Goal: Entertainment & Leisure: Browse casually

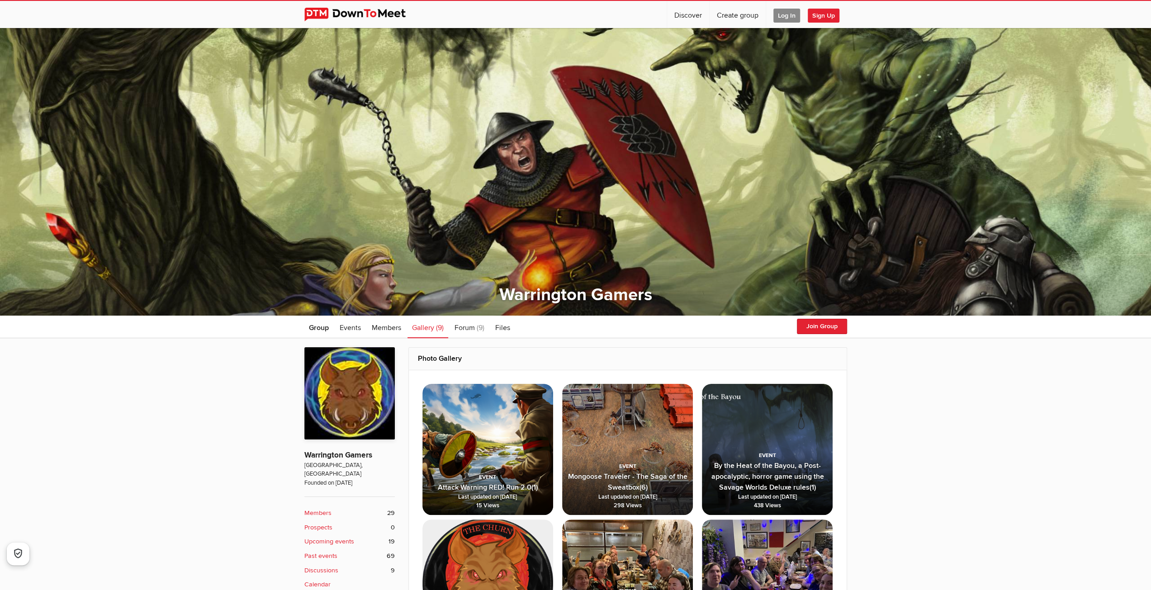
click at [472, 434] on img at bounding box center [487, 449] width 131 height 131
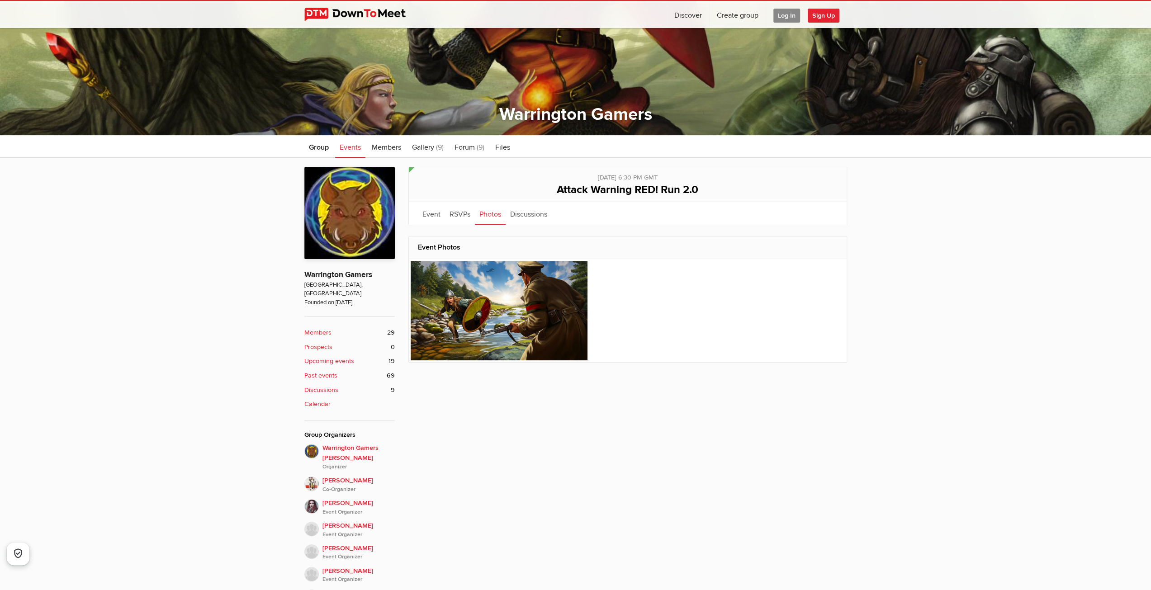
scroll to position [181, 0]
click at [523, 213] on link "Discussions" at bounding box center [528, 213] width 46 height 23
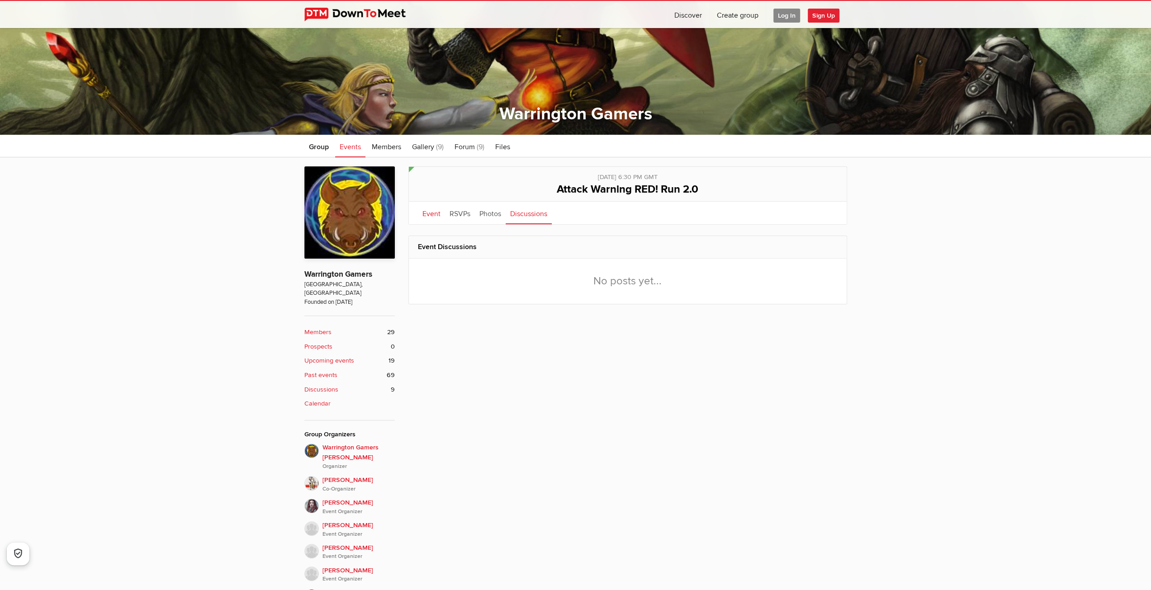
click at [429, 214] on link "Event" at bounding box center [431, 213] width 27 height 23
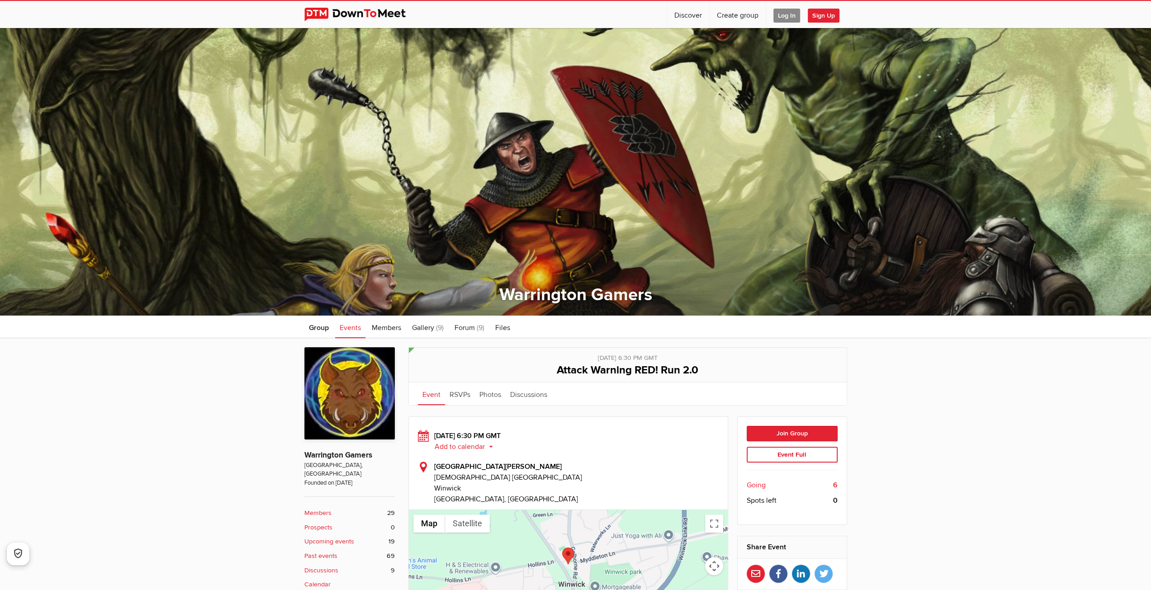
click at [354, 328] on span "Events" at bounding box center [350, 327] width 21 height 9
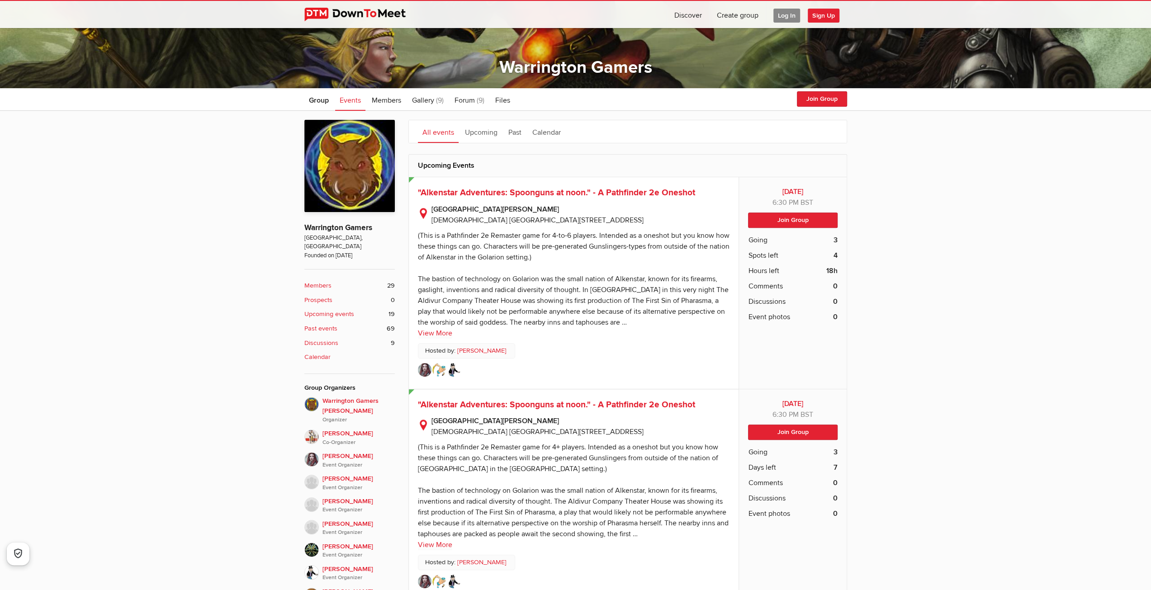
scroll to position [226, 0]
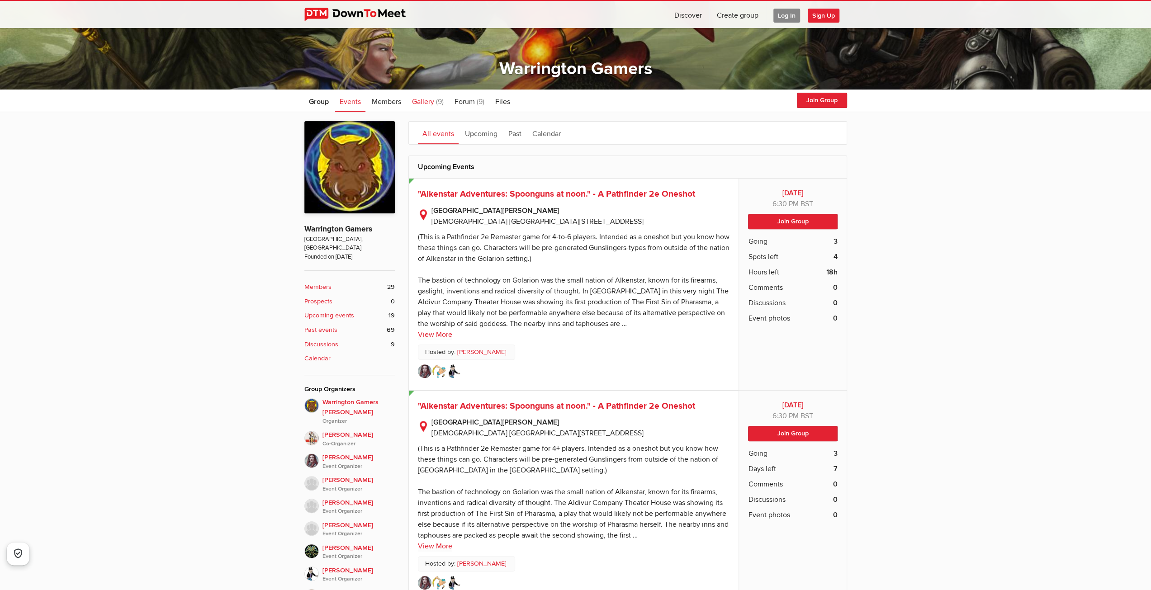
click at [420, 104] on span "Gallery" at bounding box center [423, 101] width 22 height 9
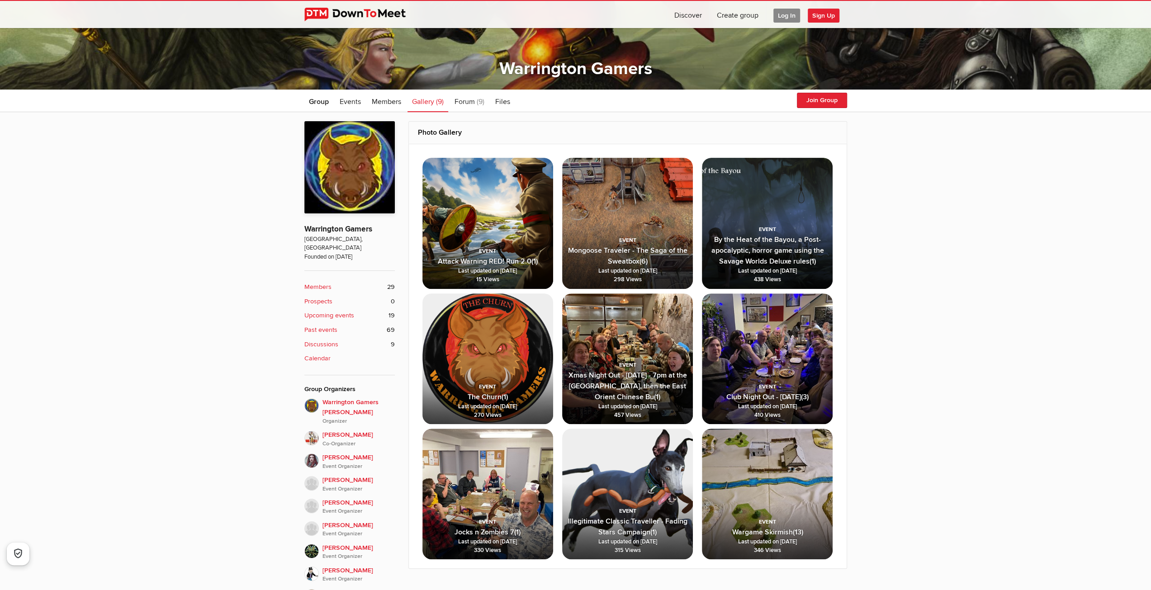
click at [759, 360] on span "Club Night Out - Friday May 12th (3) Last updated on May 14, 2023 410 Views" at bounding box center [767, 391] width 131 height 66
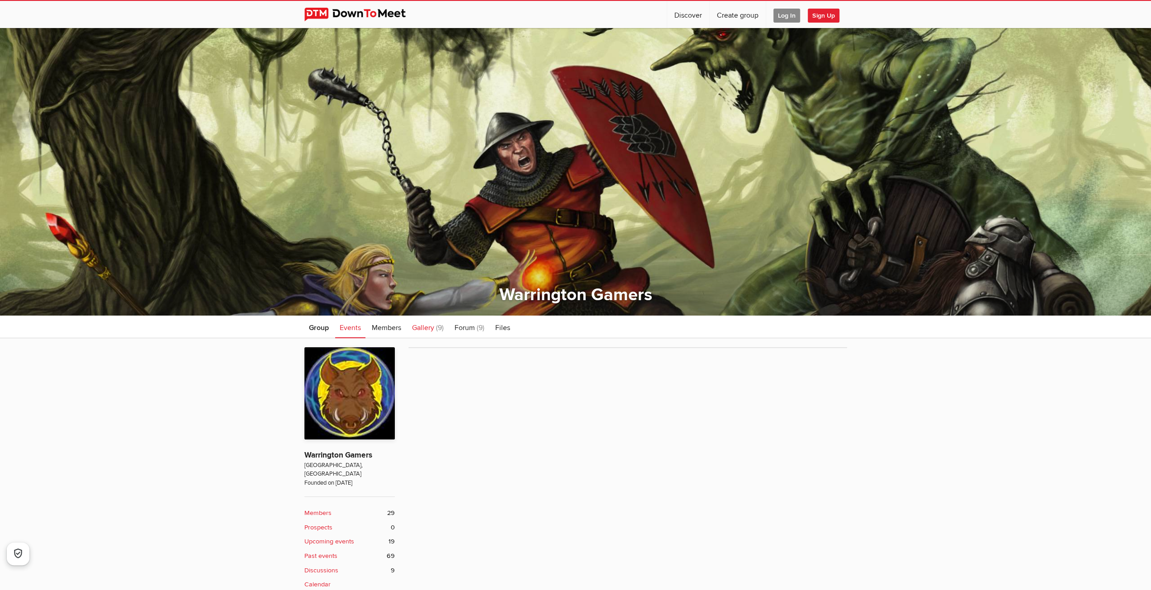
click at [426, 326] on span "Gallery" at bounding box center [423, 327] width 22 height 9
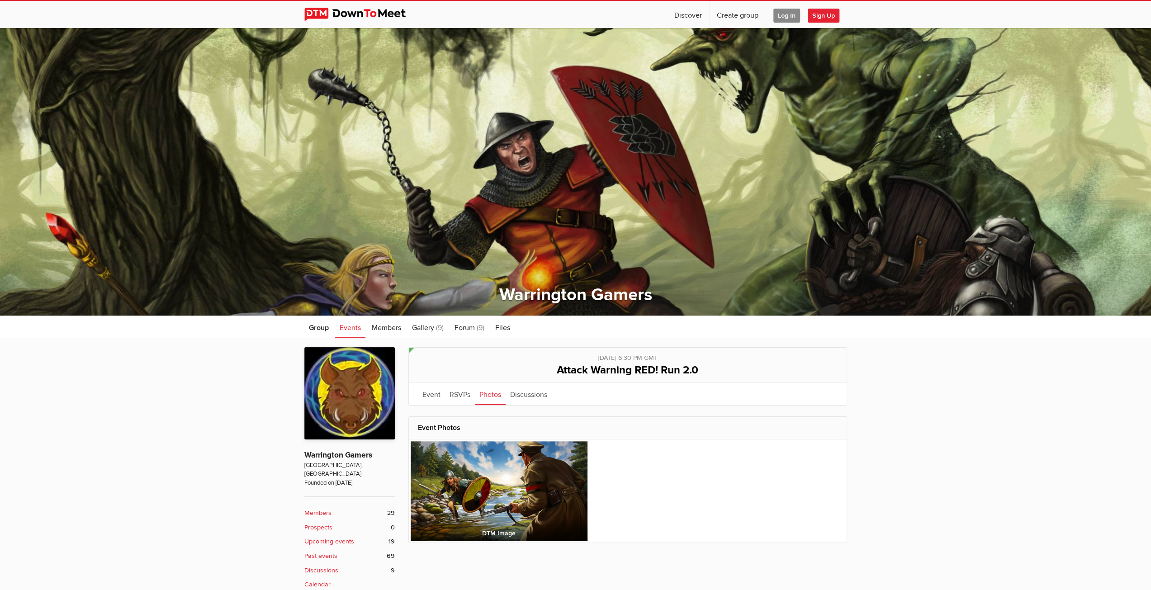
click at [485, 486] on img at bounding box center [498, 490] width 177 height 99
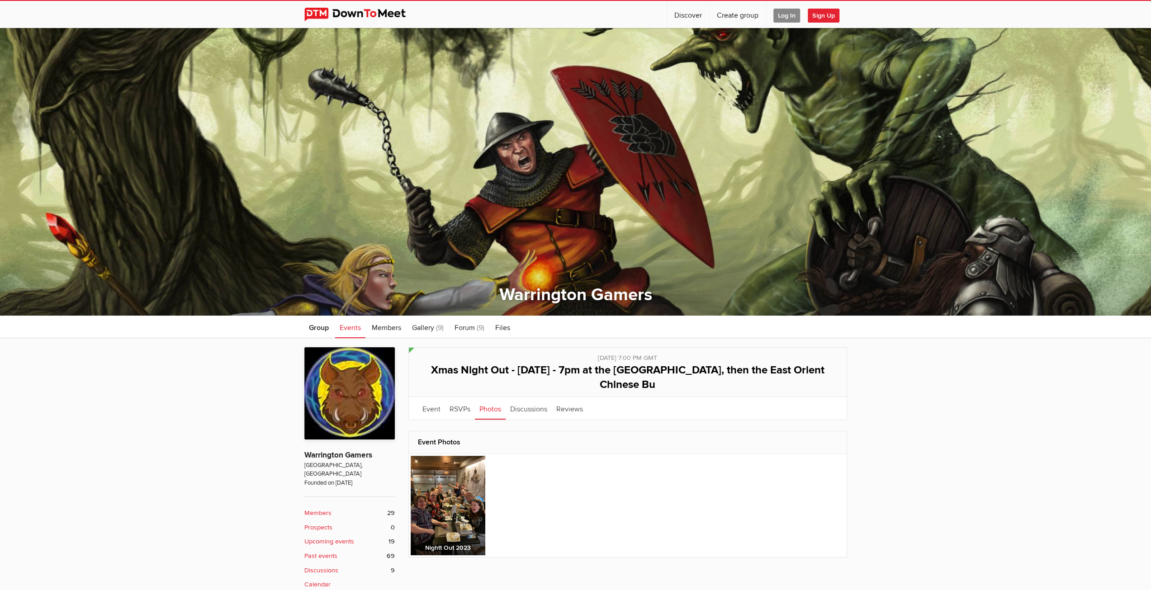
click at [418, 481] on img at bounding box center [447, 505] width 75 height 99
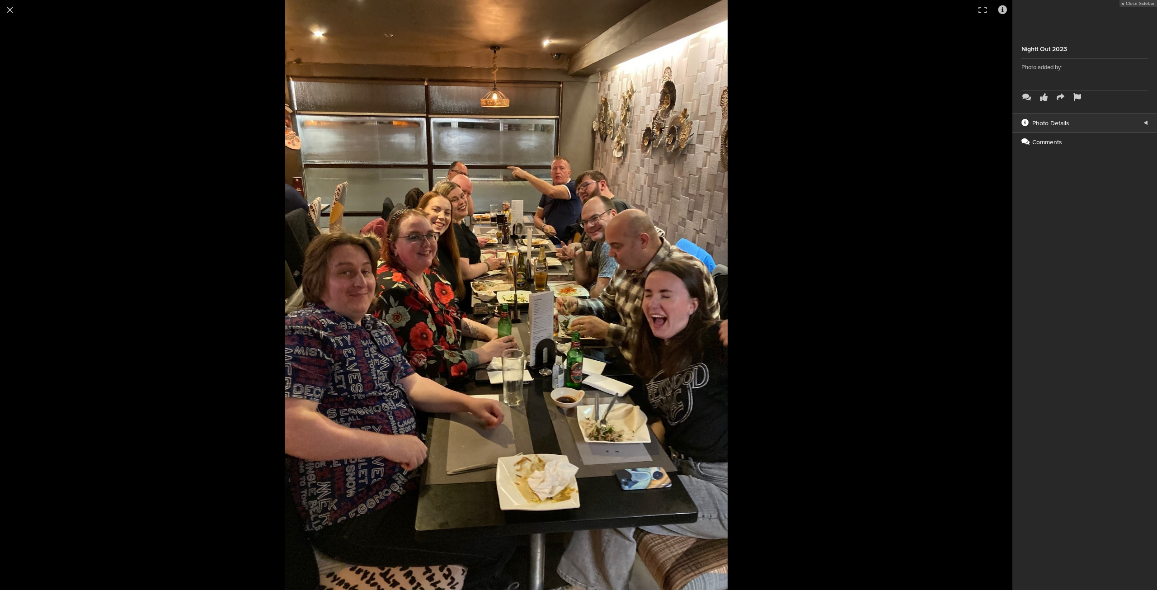
click at [665, 344] on img at bounding box center [506, 295] width 443 height 590
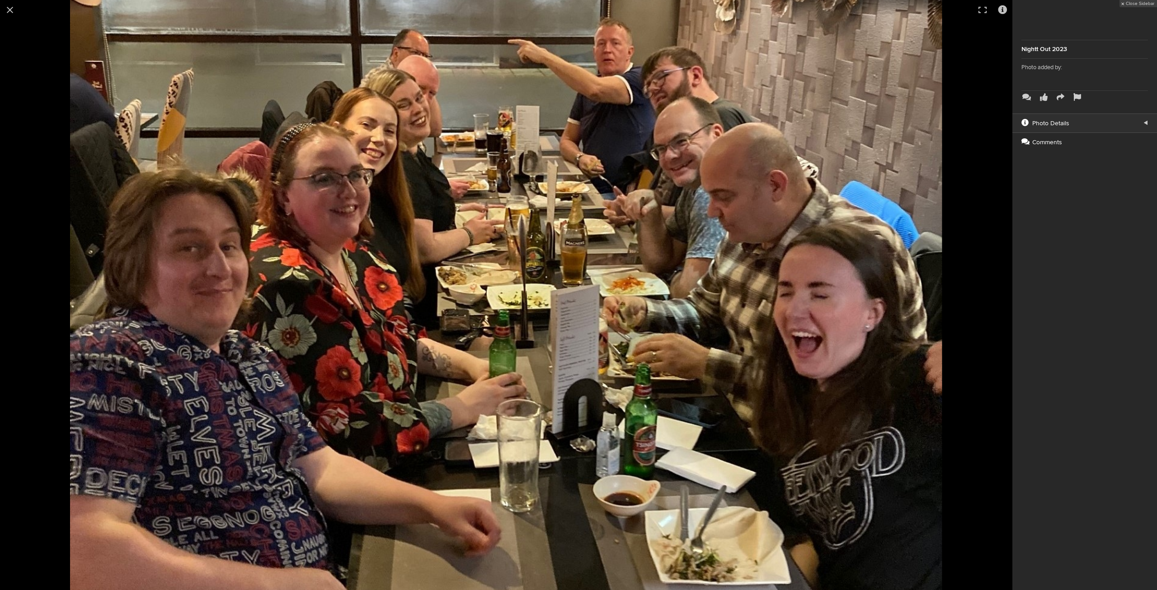
click at [411, 258] on img at bounding box center [506, 292] width 872 height 1163
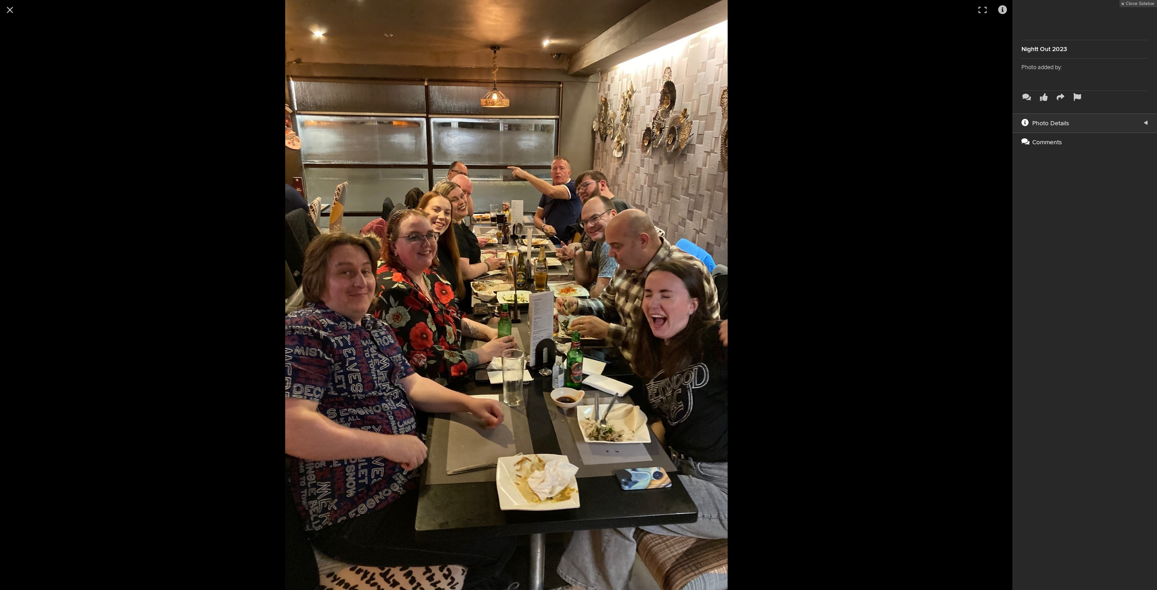
click at [436, 278] on img at bounding box center [506, 295] width 443 height 590
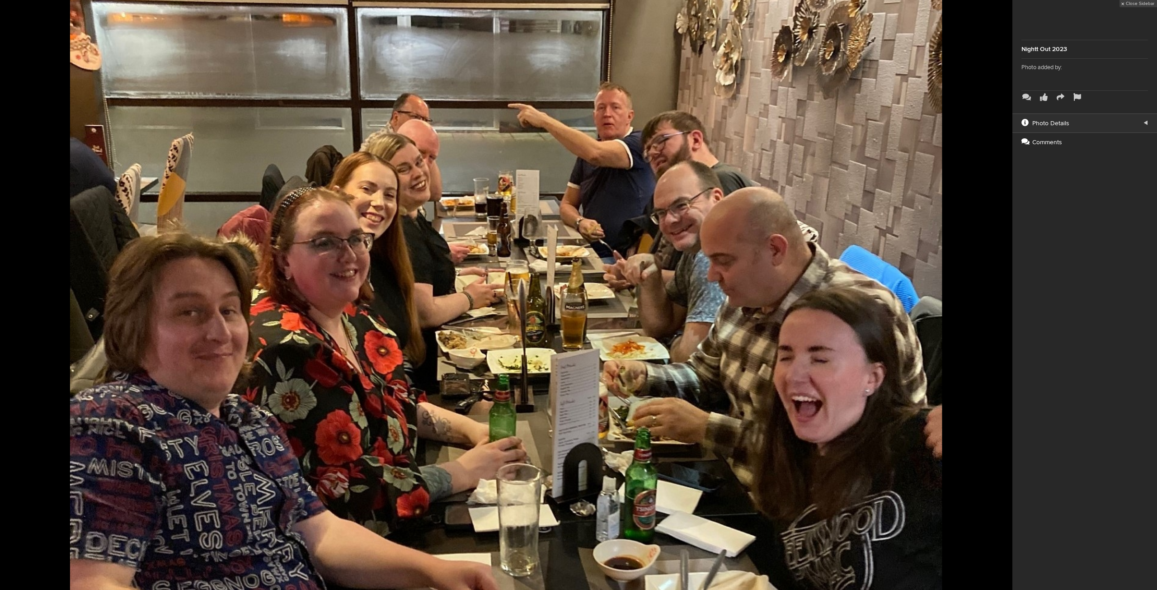
drag, startPoint x: 412, startPoint y: 325, endPoint x: 378, endPoint y: 328, distance: 34.0
click at [378, 328] on img at bounding box center [506, 356] width 872 height 1163
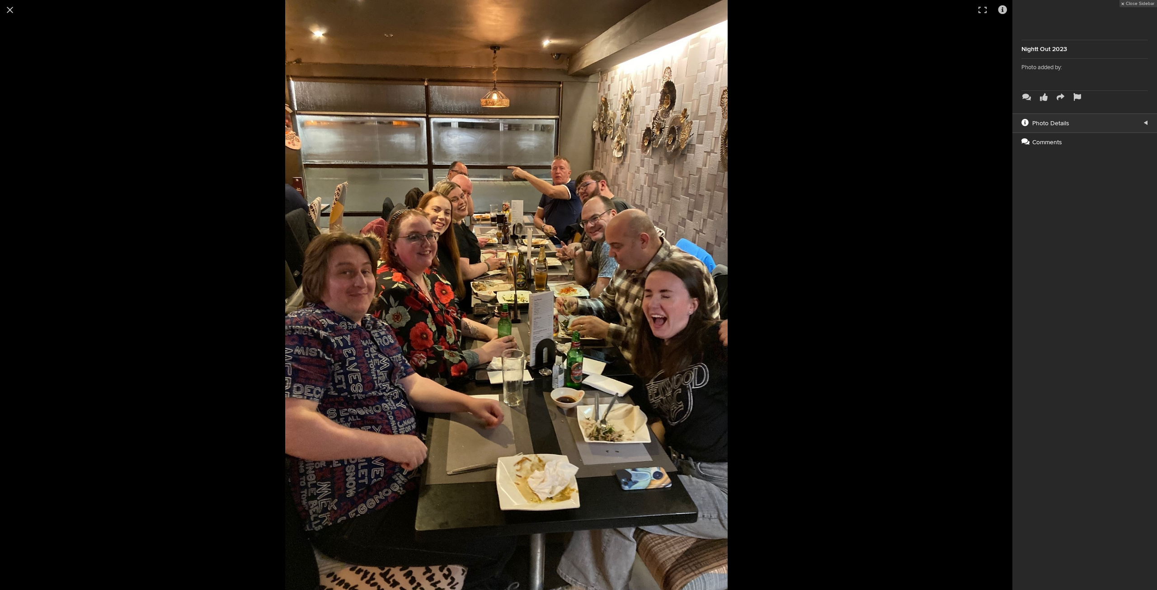
click at [414, 309] on img at bounding box center [506, 295] width 443 height 590
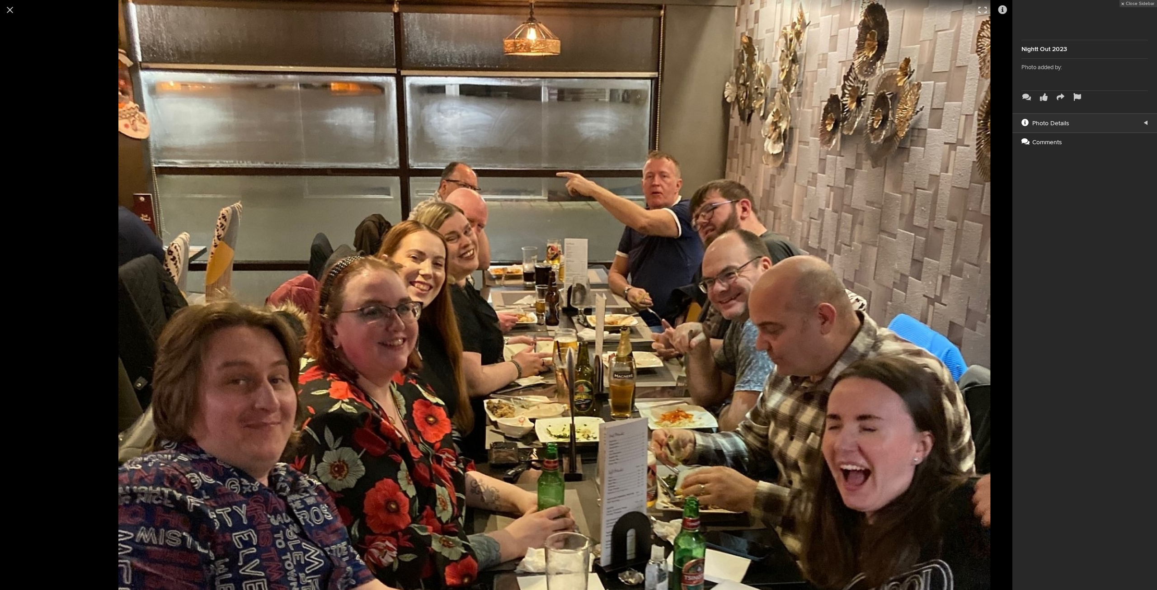
drag, startPoint x: 325, startPoint y: 172, endPoint x: 461, endPoint y: 326, distance: 205.6
click at [461, 326] on img at bounding box center [554, 425] width 872 height 1163
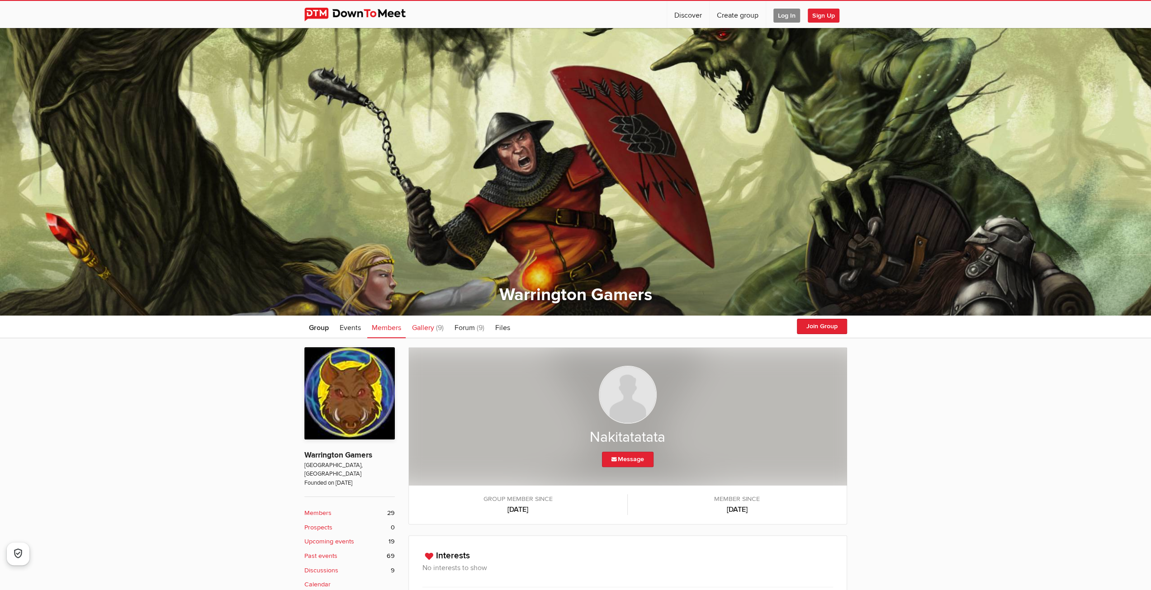
click at [428, 323] on span "Gallery" at bounding box center [423, 327] width 22 height 9
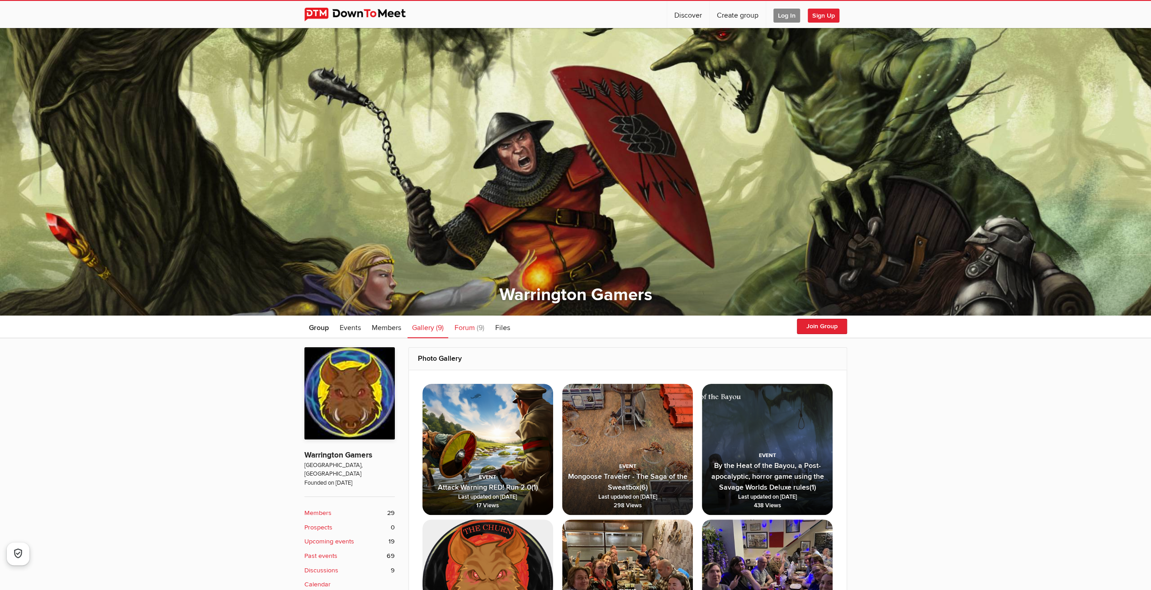
click at [460, 329] on span "Forum" at bounding box center [464, 327] width 20 height 9
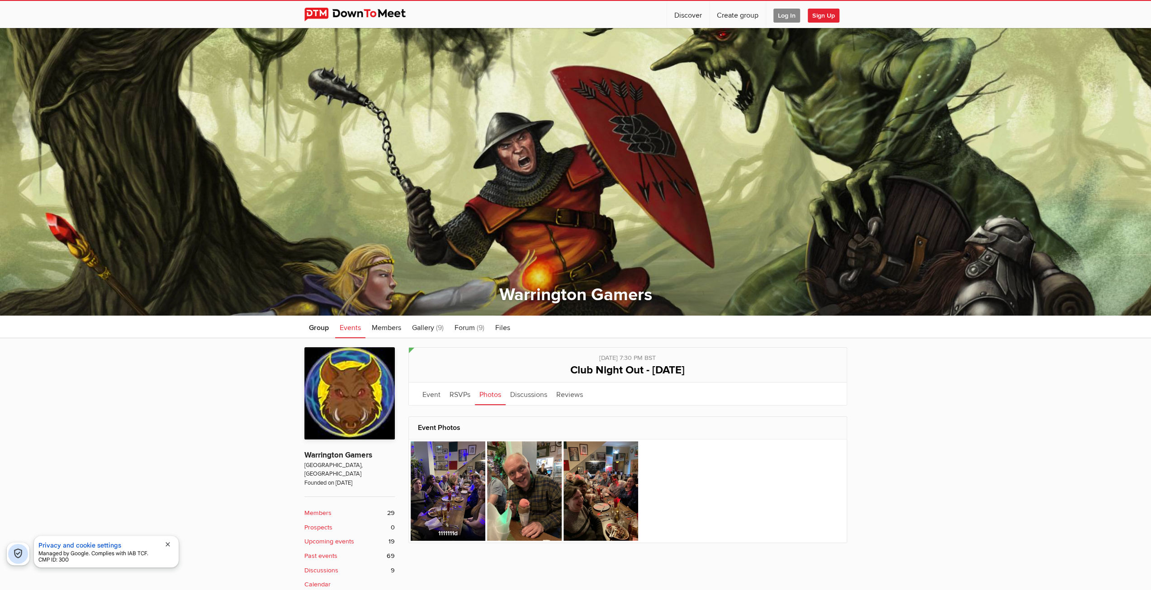
click at [416, 460] on img at bounding box center [447, 490] width 75 height 99
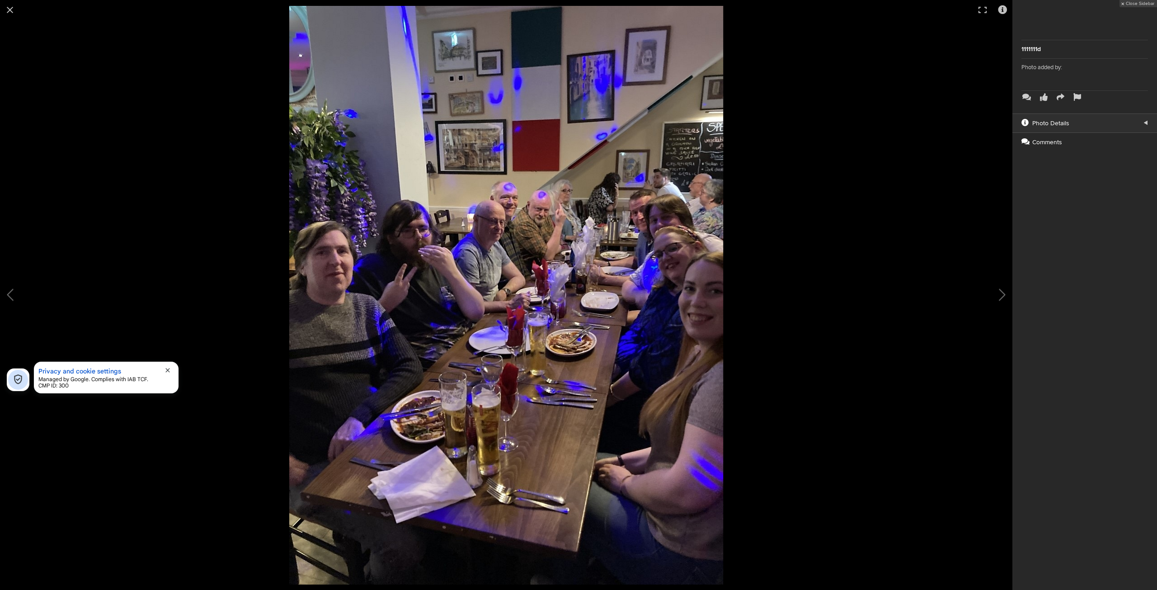
click at [684, 437] on img at bounding box center [506, 295] width 434 height 579
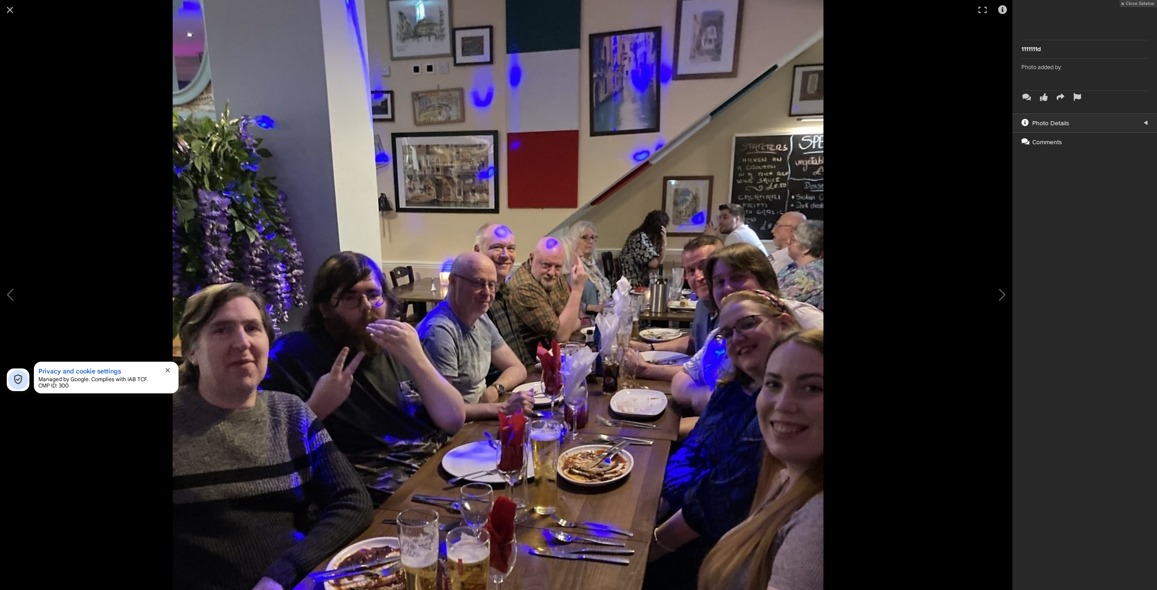
drag, startPoint x: 488, startPoint y: 179, endPoint x: 441, endPoint y: 355, distance: 182.4
click at [441, 355] on img at bounding box center [498, 394] width 651 height 868
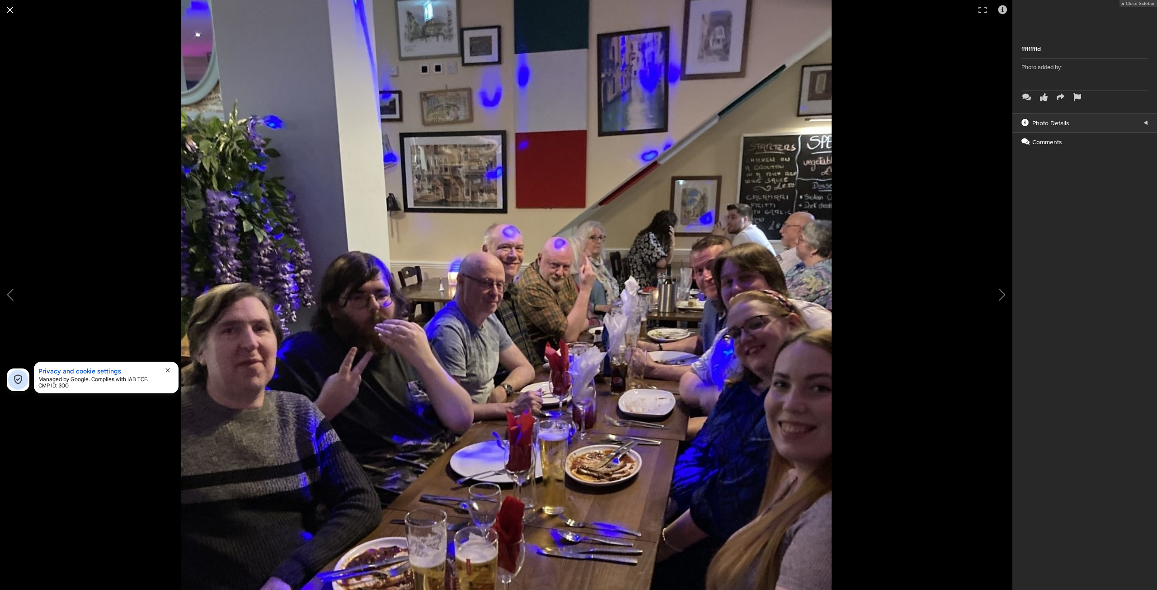
click at [12, 11] on button at bounding box center [10, 10] width 20 height 20
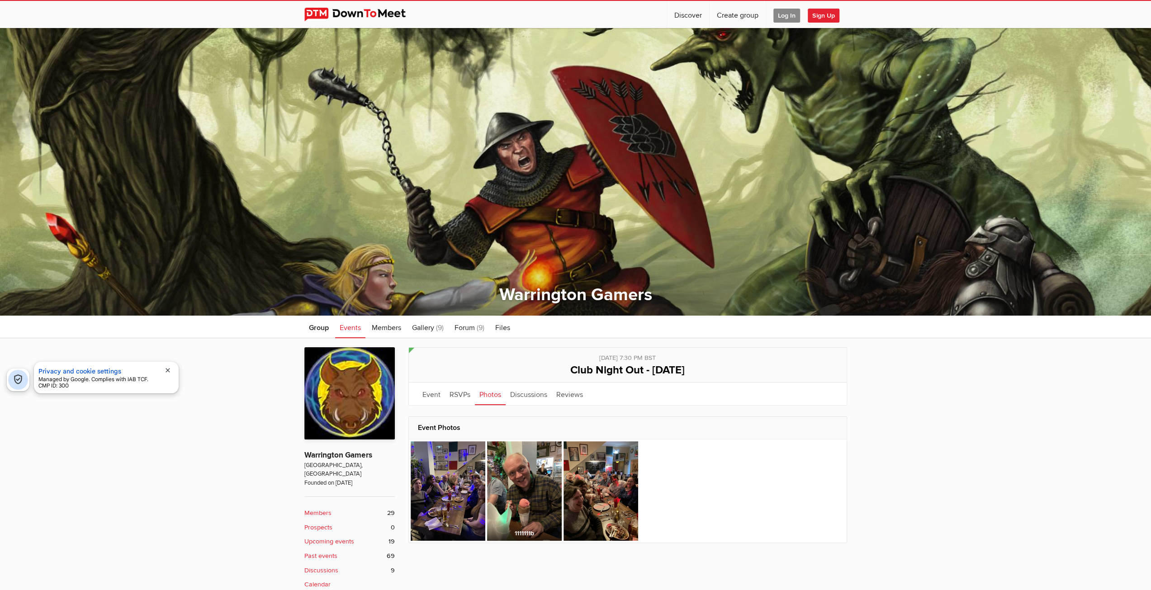
click at [522, 497] on img at bounding box center [524, 490] width 75 height 99
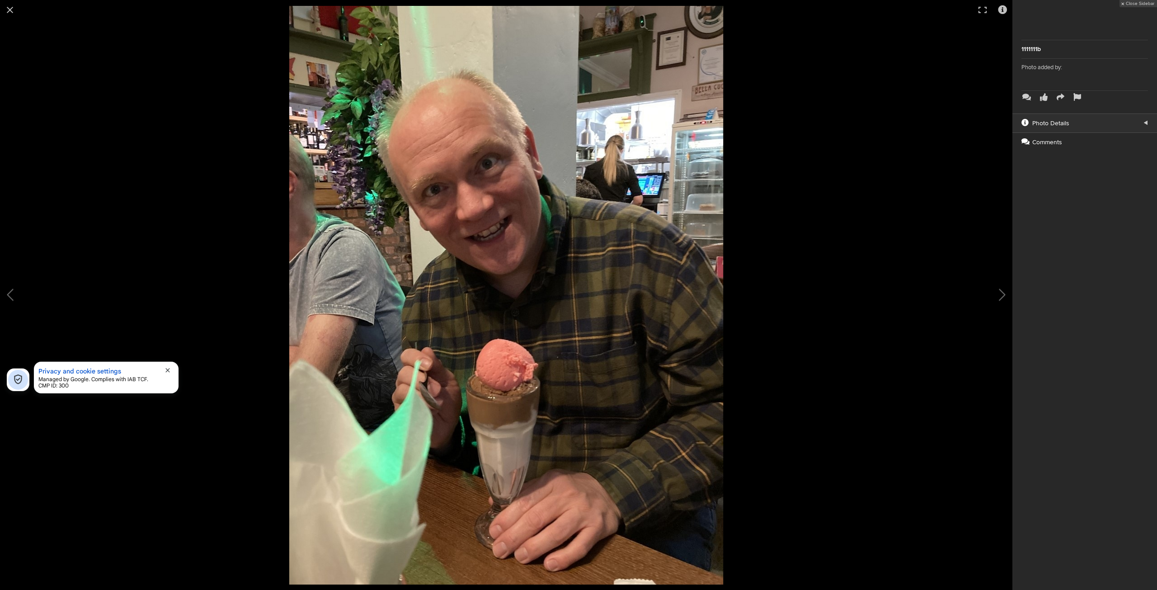
click at [512, 464] on img at bounding box center [506, 295] width 434 height 579
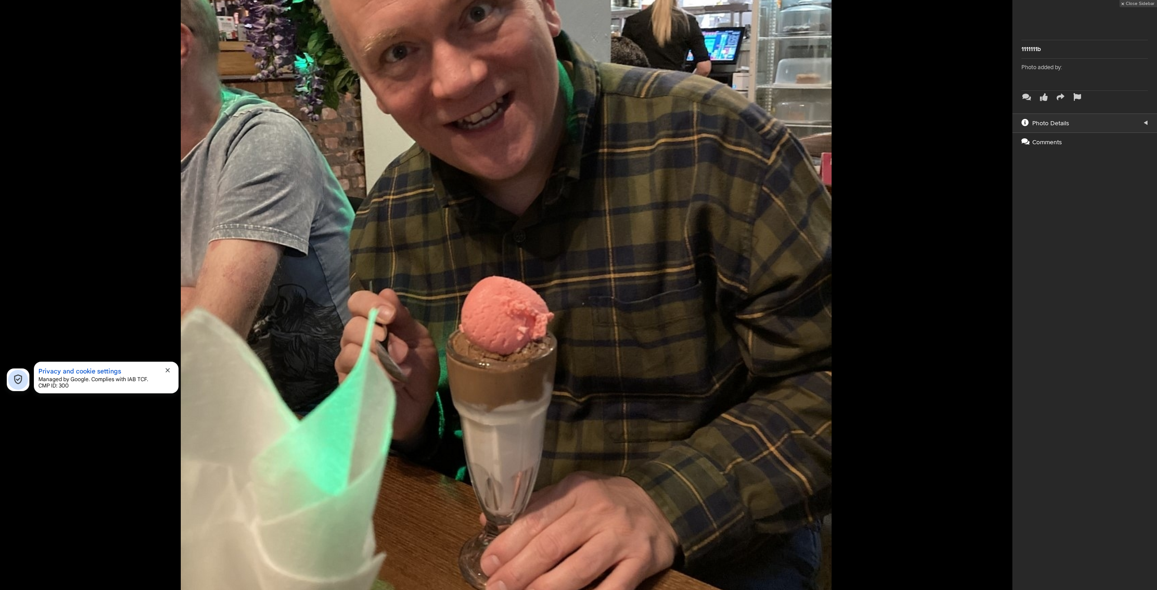
click at [512, 464] on img at bounding box center [506, 211] width 651 height 868
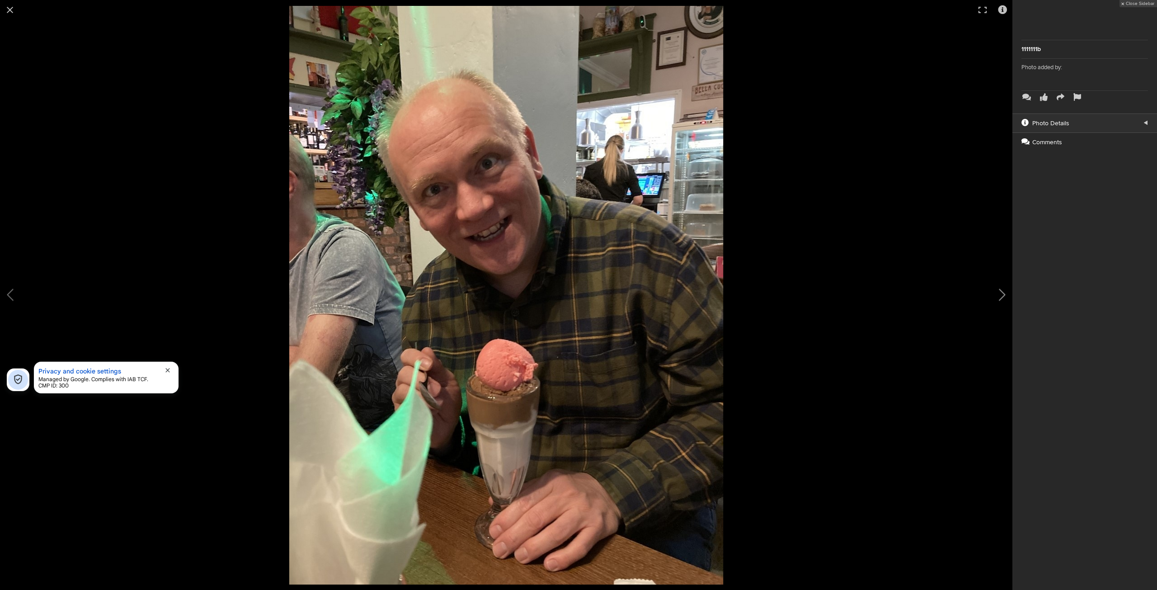
click at [1005, 297] on button at bounding box center [989, 295] width 45 height 354
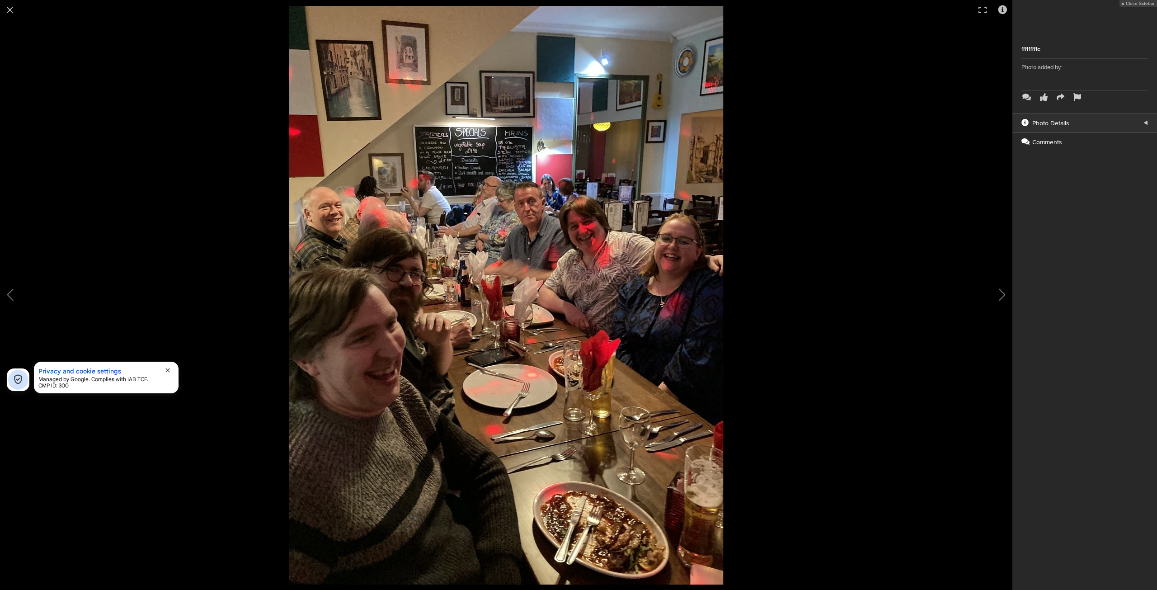
click at [493, 237] on img at bounding box center [506, 295] width 434 height 579
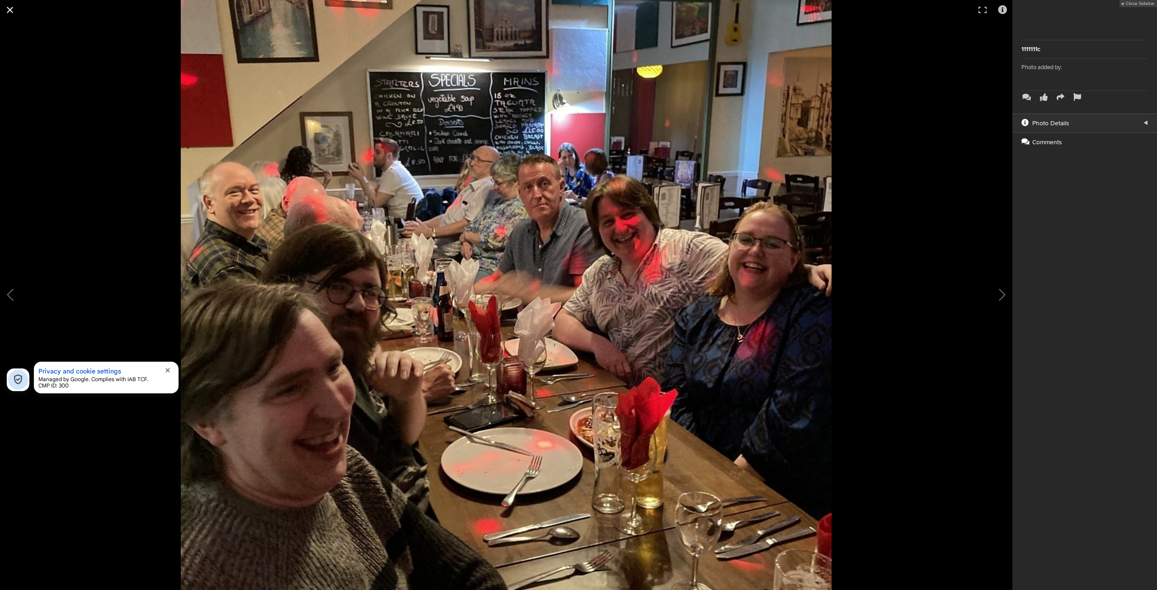
click at [12, 9] on button at bounding box center [10, 10] width 20 height 20
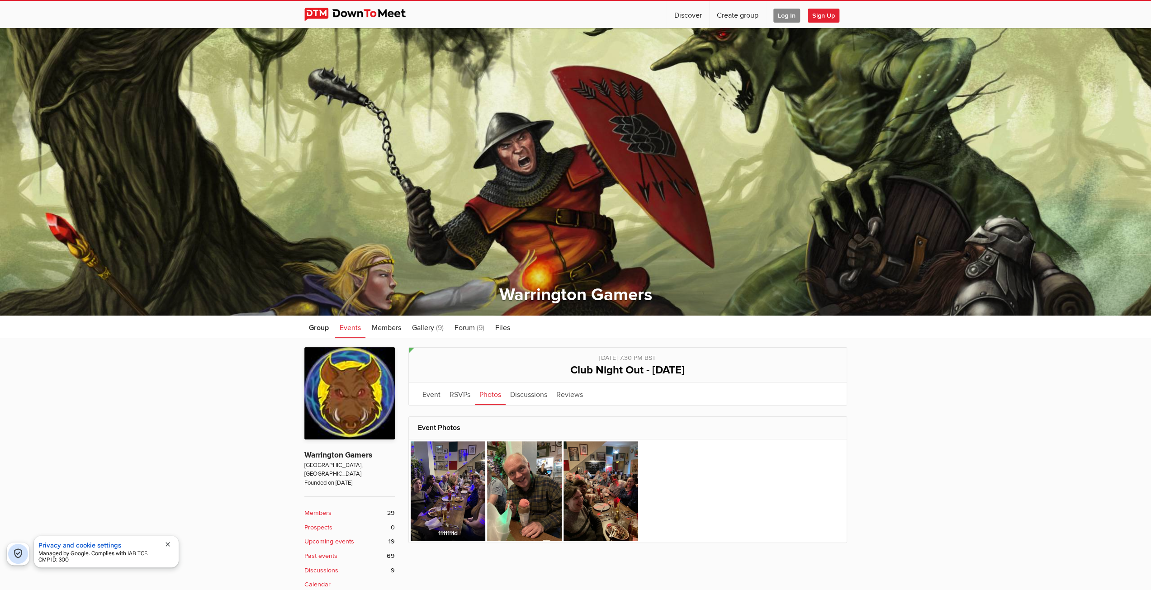
click at [448, 478] on img at bounding box center [447, 490] width 75 height 99
